Goal: Task Accomplishment & Management: Manage account settings

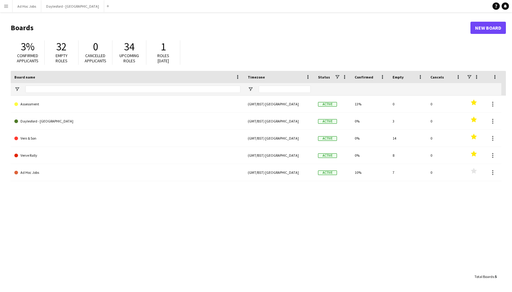
click at [6, 8] on app-icon "Menu" at bounding box center [6, 6] width 5 height 5
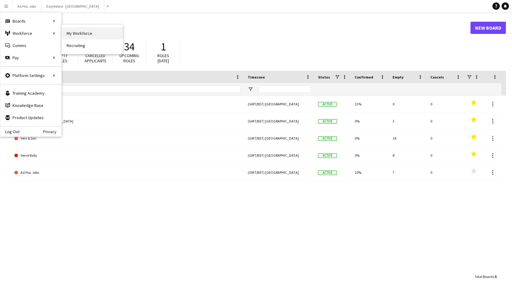
click at [79, 33] on link "My Workforce" at bounding box center [92, 33] width 61 height 12
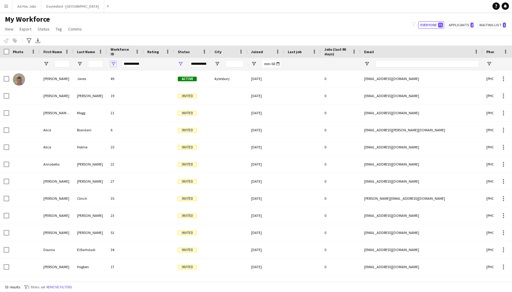
click at [115, 62] on span "Open Filter Menu" at bounding box center [113, 63] width 5 height 5
click at [154, 53] on span "Rating" at bounding box center [153, 51] width 12 height 5
click at [156, 36] on div "Notify workforce Add to tag Select at least one crew to tag him or her. Advance…" at bounding box center [256, 40] width 512 height 10
click at [186, 53] on span "Status" at bounding box center [184, 51] width 12 height 5
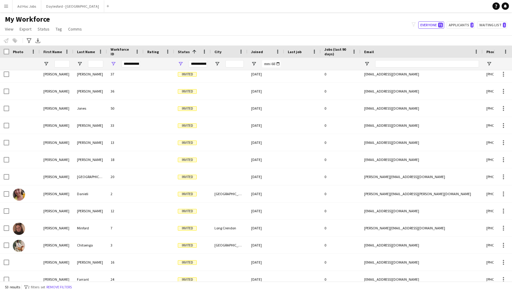
scroll to position [664, 0]
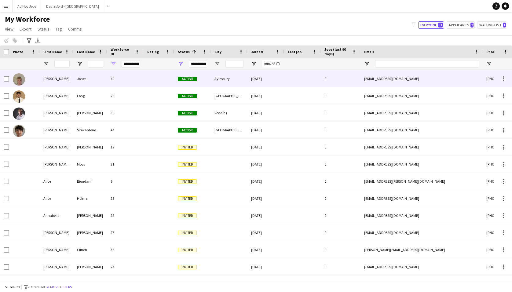
click at [137, 84] on div "49" at bounding box center [125, 78] width 37 height 17
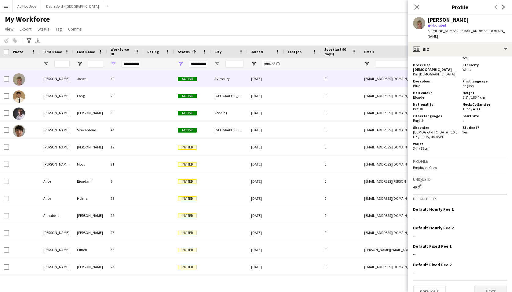
click at [491, 286] on button "Next" at bounding box center [490, 292] width 33 height 12
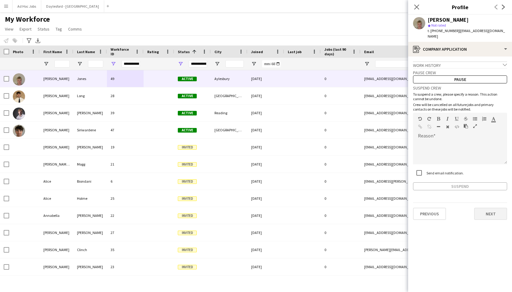
click at [487, 208] on button "Next" at bounding box center [490, 214] width 33 height 12
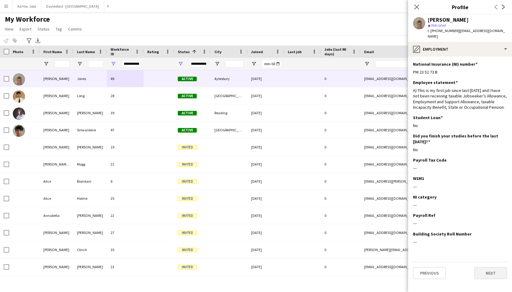
click at [494, 269] on button "Next" at bounding box center [490, 273] width 33 height 12
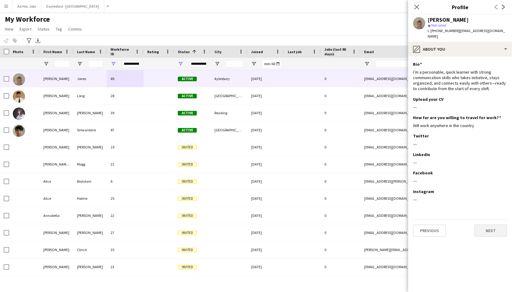
click at [487, 225] on button "Next" at bounding box center [490, 231] width 33 height 12
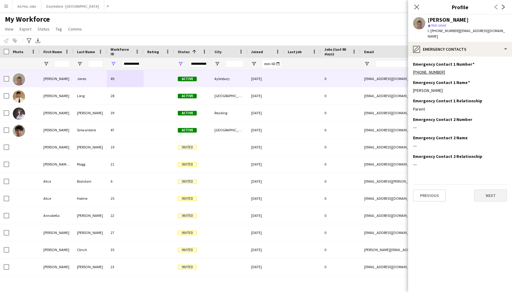
click at [491, 191] on button "Next" at bounding box center [490, 195] width 33 height 12
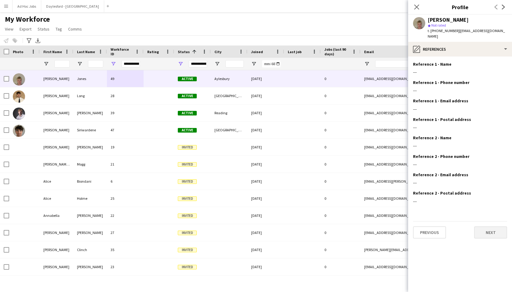
click at [490, 226] on button "Next" at bounding box center [490, 232] width 33 height 12
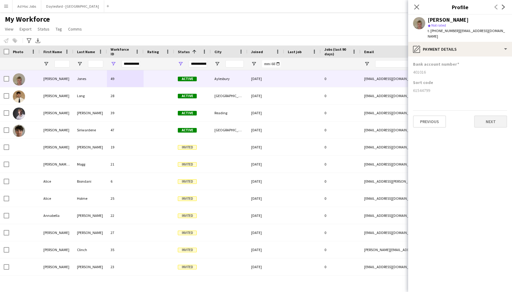
click at [498, 118] on button "Next" at bounding box center [490, 121] width 33 height 12
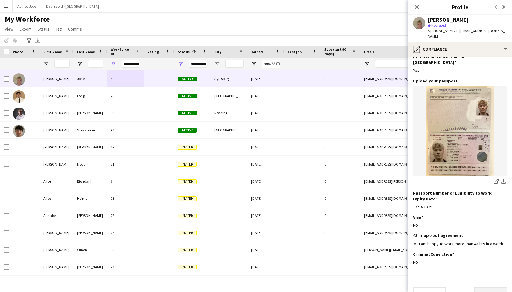
click at [493, 287] on button "Next" at bounding box center [490, 293] width 33 height 12
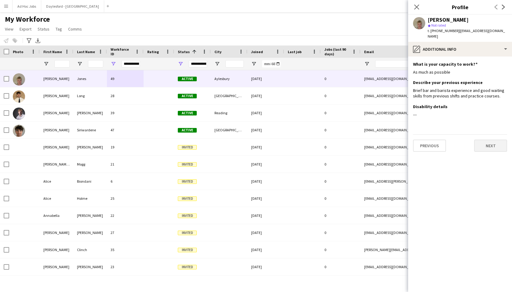
click at [486, 140] on button "Next" at bounding box center [490, 146] width 33 height 12
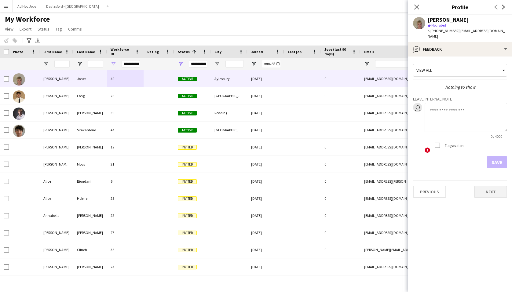
click at [492, 188] on button "Next" at bounding box center [490, 192] width 33 height 12
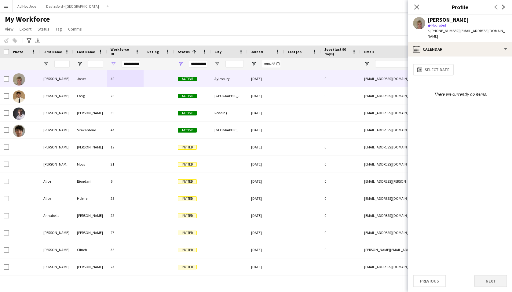
click at [495, 277] on button "Next" at bounding box center [490, 281] width 33 height 12
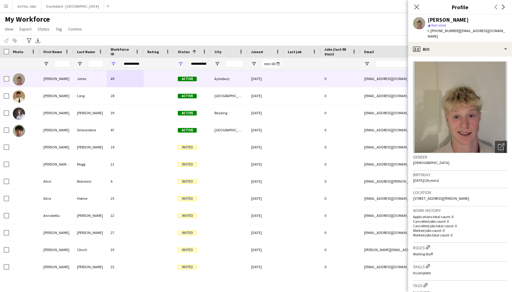
click at [421, 9] on div "Close pop-in" at bounding box center [416, 7] width 17 height 14
click at [419, 8] on icon "Close pop-in" at bounding box center [417, 7] width 6 height 6
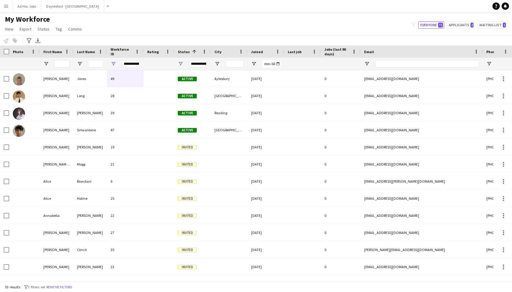
click at [372, 26] on div "My Workforce View Views Default view New view Update view Delete view Edit name…" at bounding box center [256, 25] width 512 height 21
click at [220, 25] on div "My Workforce View Views Default view New view Update view Delete view Edit name…" at bounding box center [256, 25] width 512 height 21
